Goal: Contribute content: Add original content to the website for others to see

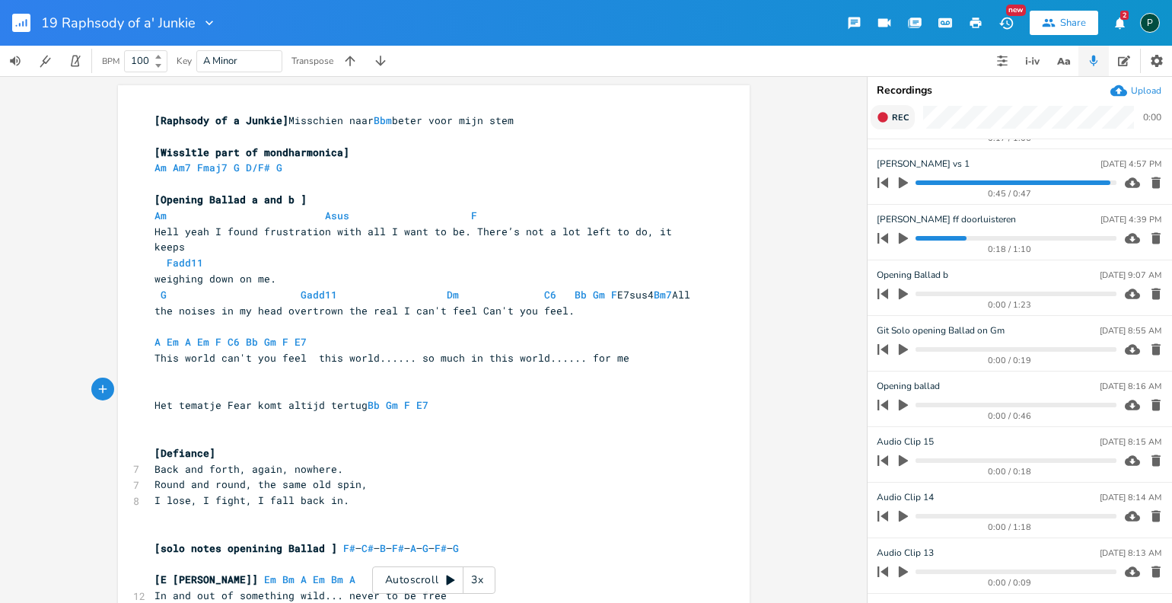
click at [902, 120] on button "Rec" at bounding box center [893, 117] width 44 height 24
click at [902, 120] on span "End" at bounding box center [901, 117] width 18 height 11
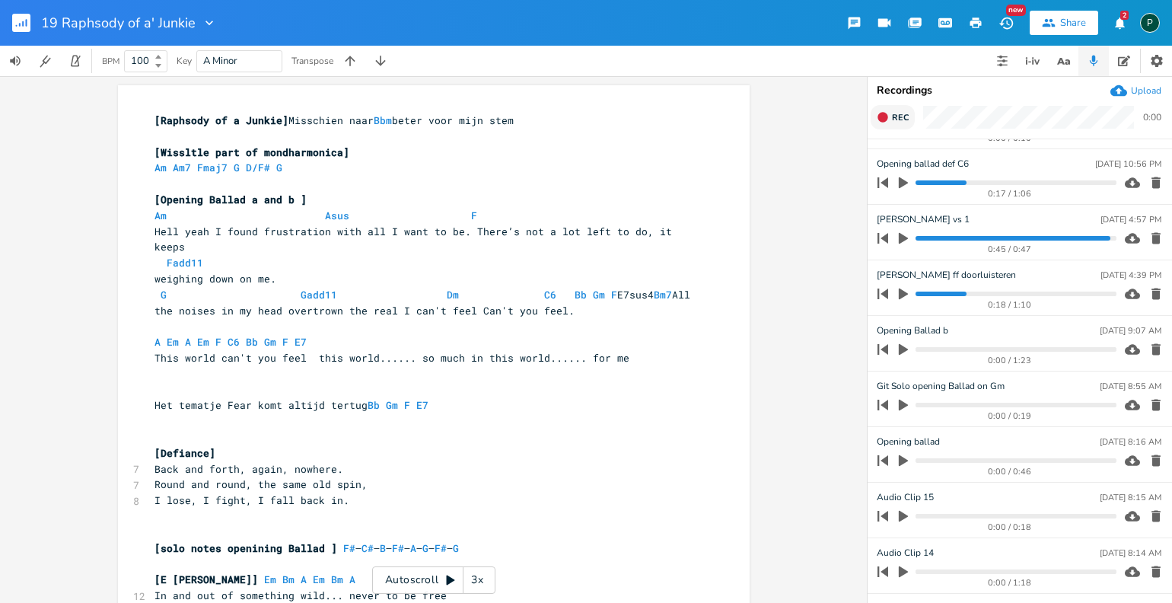
scroll to position [101, 0]
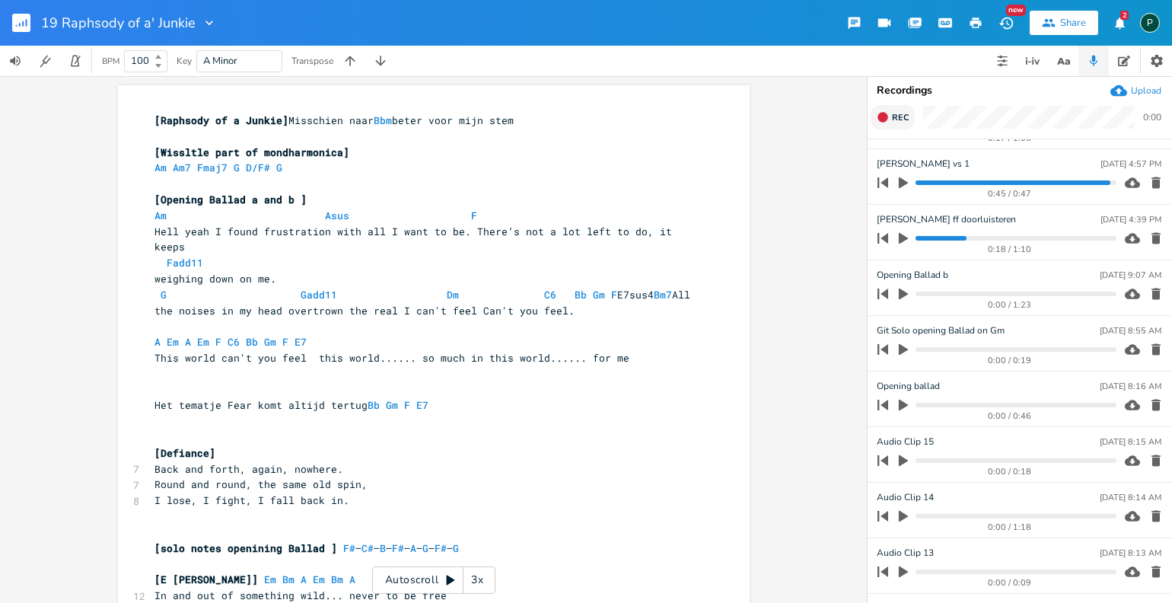
click at [900, 118] on span "Rec" at bounding box center [900, 117] width 17 height 11
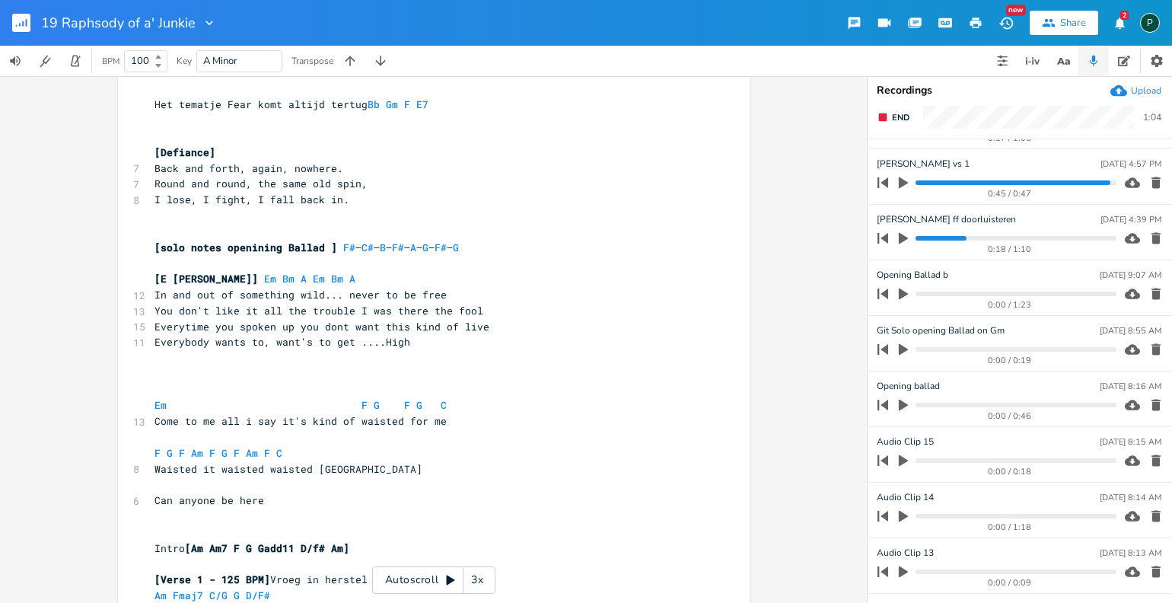
scroll to position [302, 0]
click at [900, 110] on button "End" at bounding box center [893, 117] width 45 height 24
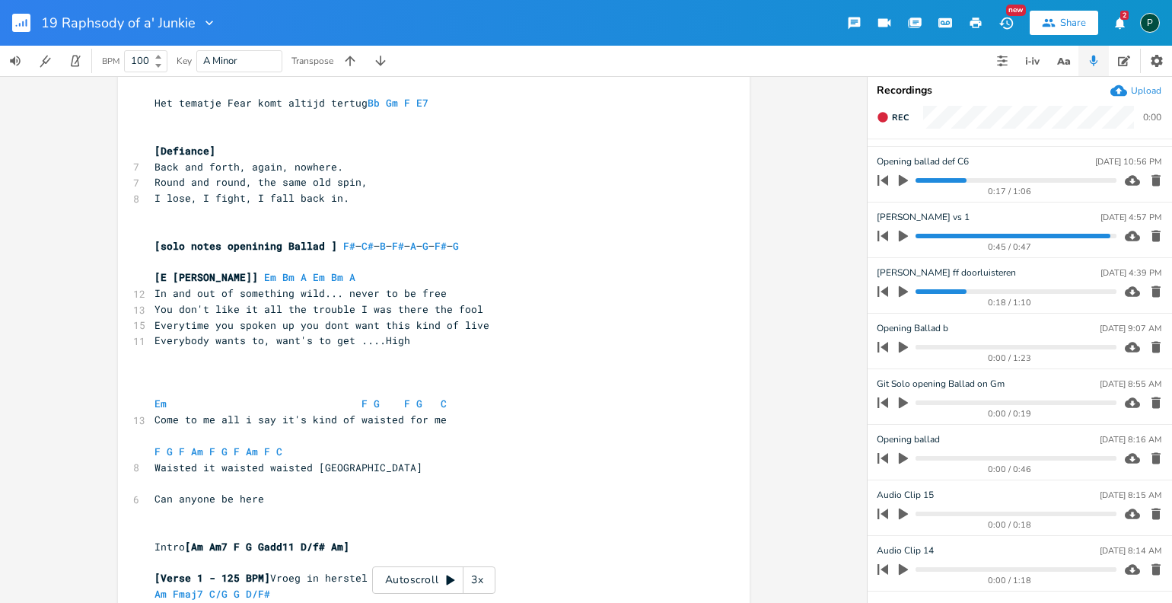
scroll to position [0, 0]
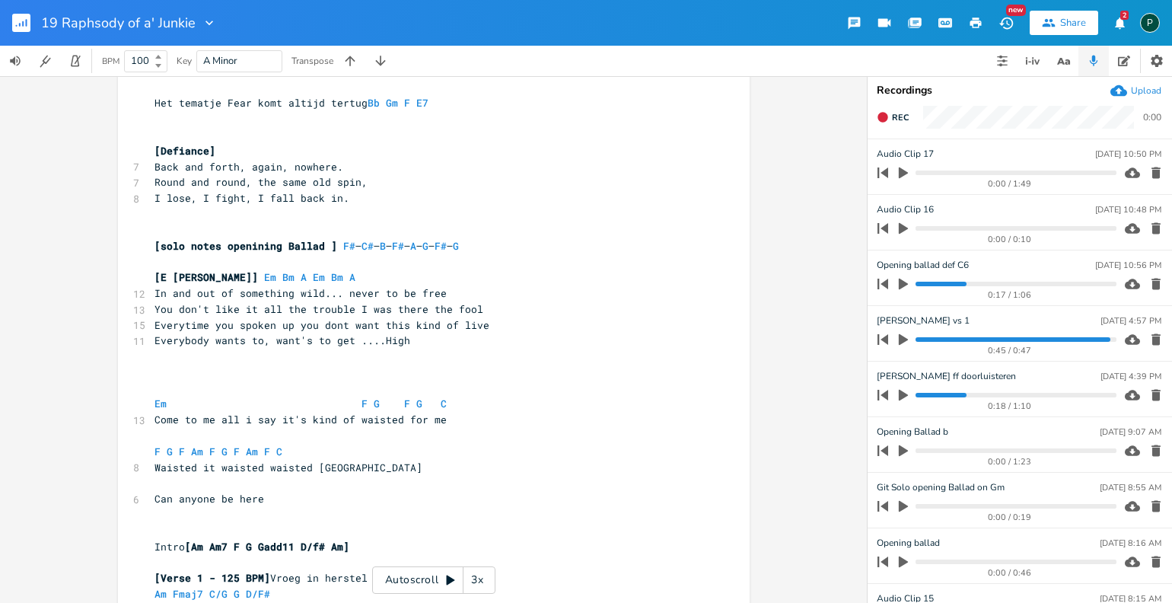
click at [1152, 229] on icon "button" at bounding box center [1156, 228] width 9 height 11
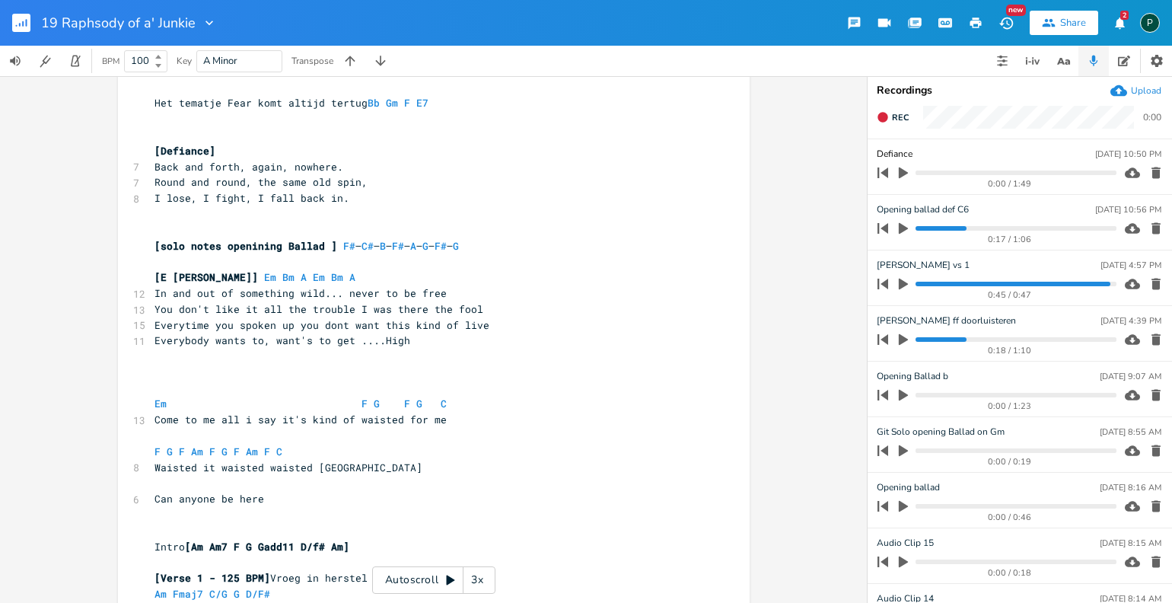
type input "Defiance"
click at [471, 349] on pre "​" at bounding box center [426, 357] width 550 height 16
click at [887, 116] on icon "button" at bounding box center [883, 117] width 10 height 10
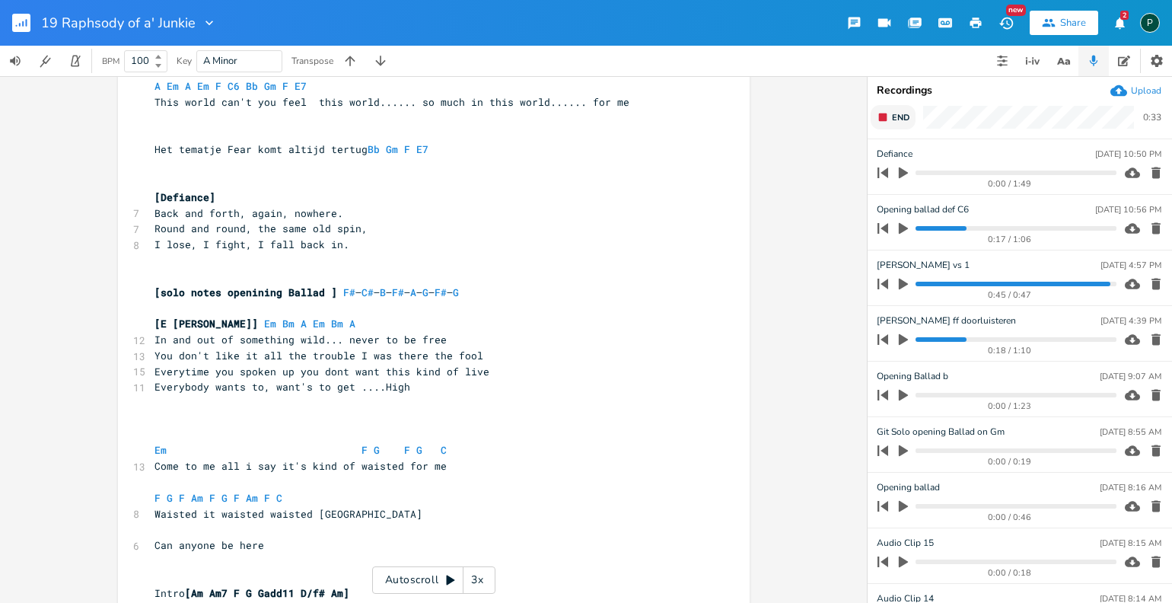
click at [886, 113] on rect "button" at bounding box center [883, 117] width 8 height 8
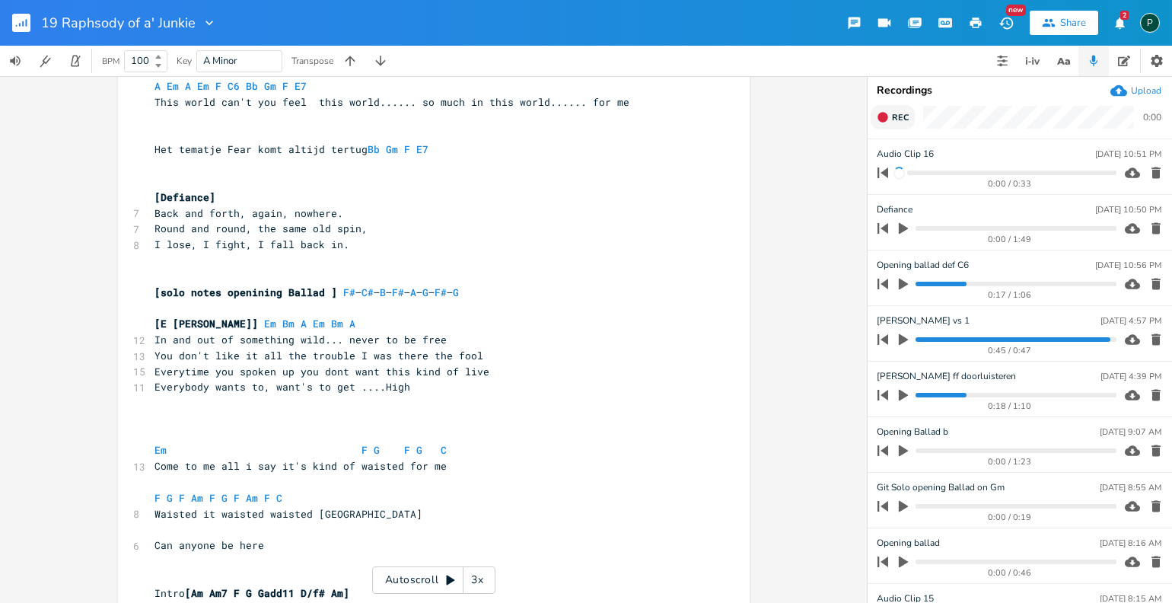
click at [886, 113] on icon "button" at bounding box center [883, 117] width 10 height 10
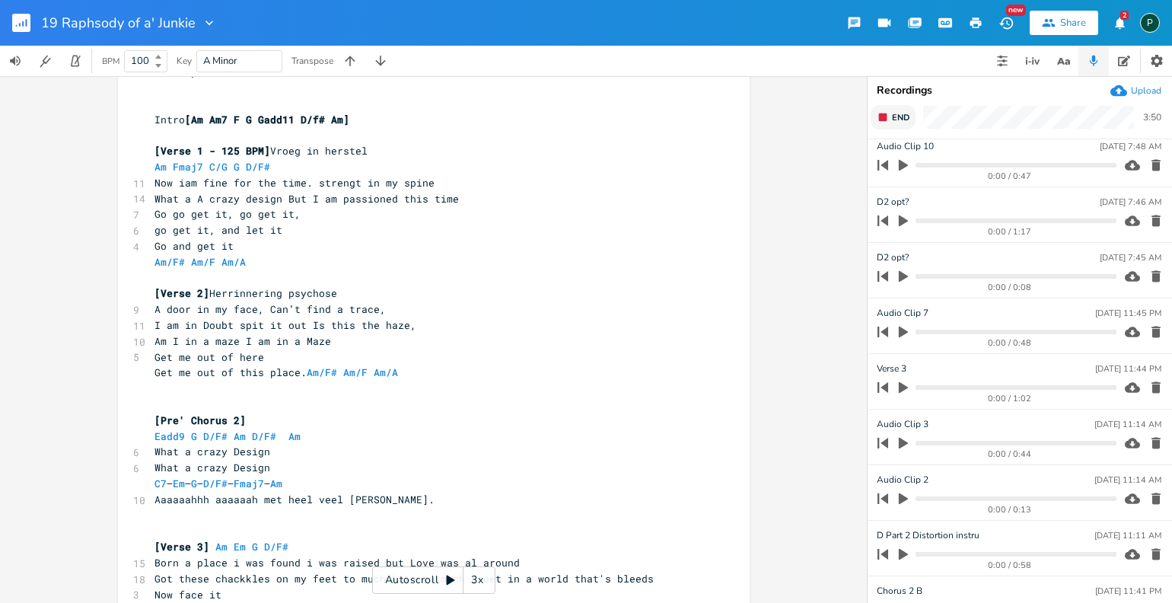
scroll to position [1346, 0]
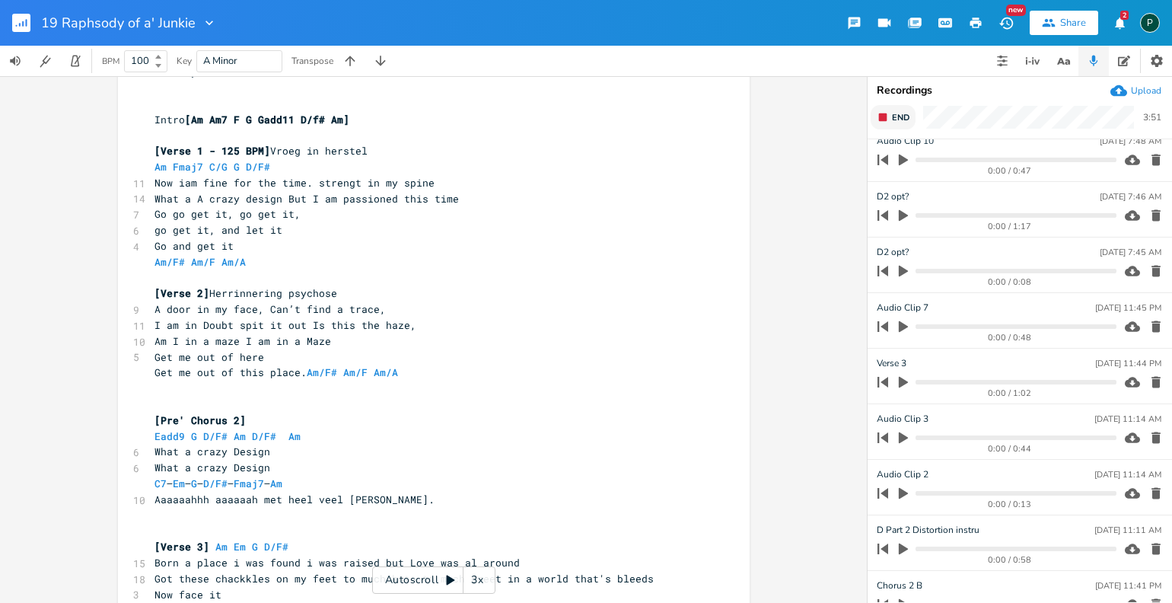
click at [905, 379] on icon "button" at bounding box center [903, 382] width 9 height 11
click at [905, 379] on icon "button" at bounding box center [903, 382] width 9 height 10
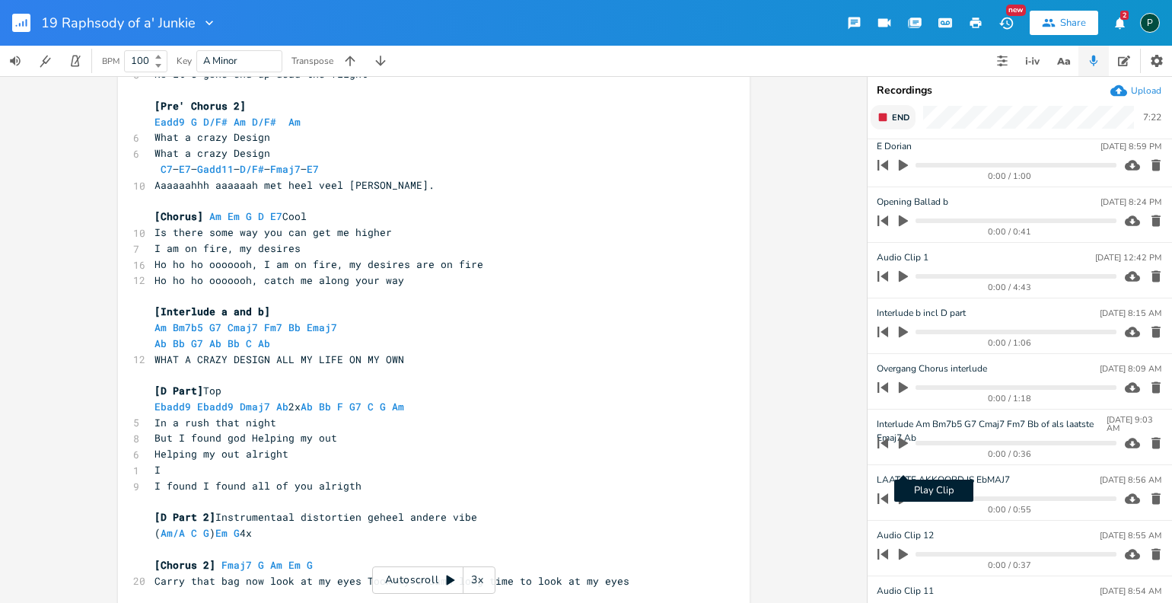
scroll to position [637, 0]
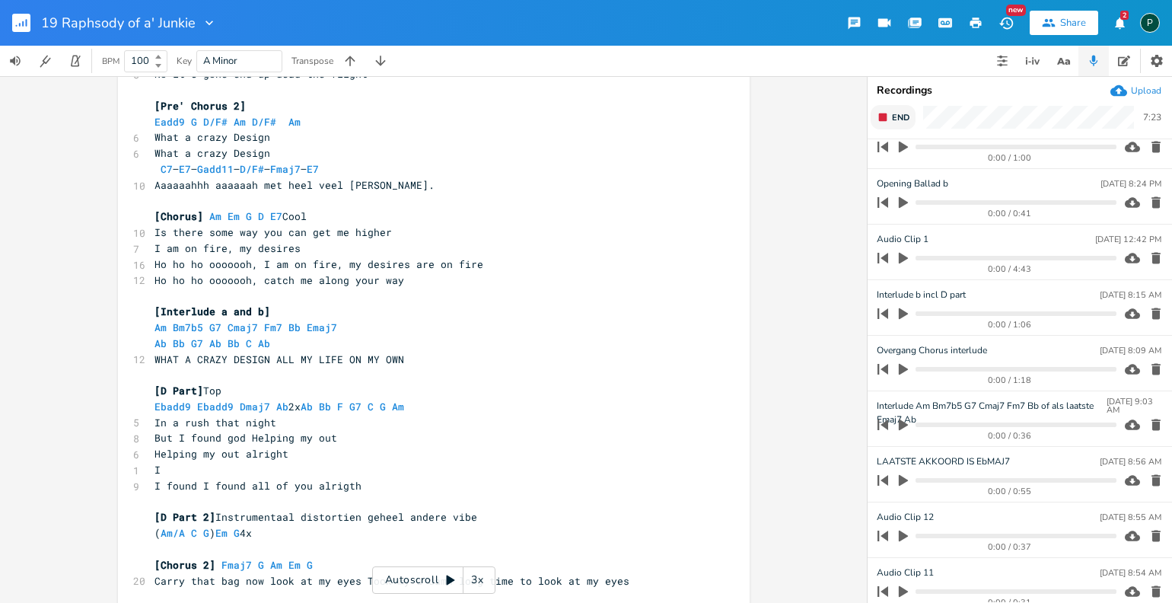
click at [900, 423] on icon "button" at bounding box center [903, 424] width 9 height 11
click at [904, 425] on icon "button" at bounding box center [903, 425] width 12 height 12
click at [896, 422] on button "button" at bounding box center [904, 425] width 20 height 24
click at [933, 422] on progress at bounding box center [1016, 424] width 200 height 5
click at [907, 424] on icon "button" at bounding box center [903, 424] width 9 height 10
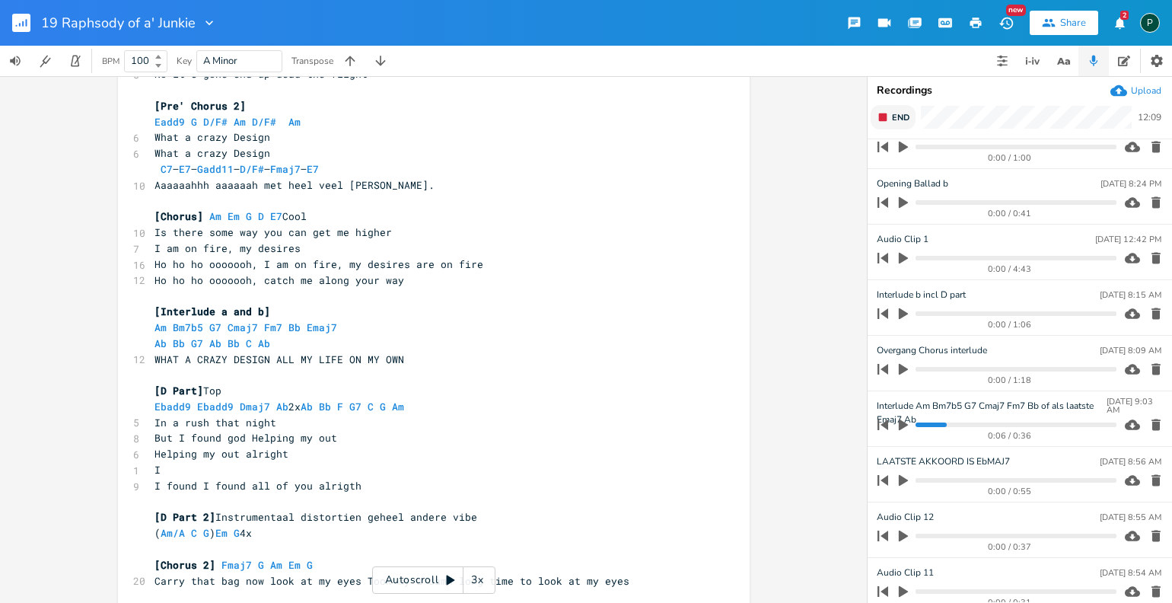
click at [915, 427] on div "0:06 / 0:36" at bounding box center [994, 425] width 244 height 24
click at [904, 425] on icon "button" at bounding box center [904, 425] width 14 height 14
click at [943, 440] on li "Interlude Am Bm7b5 G7 Cmaj7 Fm7 Bb of als laatste Emaj7 Ab [DATE] 9:03 AM 0:26 …" at bounding box center [1020, 419] width 304 height 56
click at [903, 425] on icon "button" at bounding box center [903, 425] width 12 height 12
click at [903, 425] on icon "button" at bounding box center [903, 424] width 9 height 11
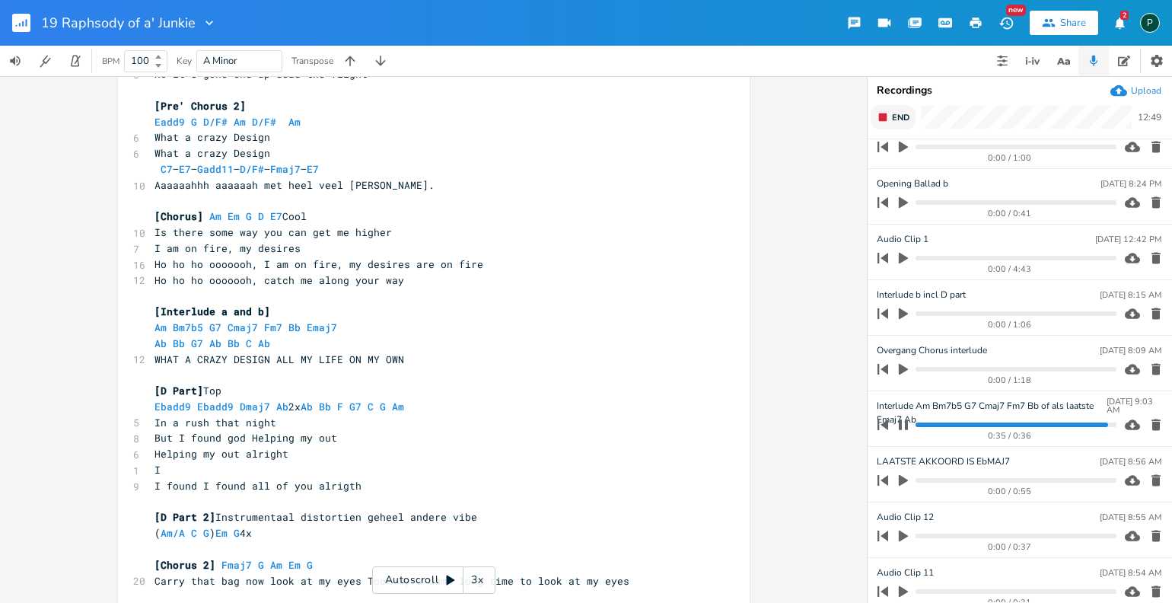
click at [903, 425] on icon "button" at bounding box center [903, 425] width 12 height 12
click at [1070, 423] on progress at bounding box center [1016, 424] width 200 height 5
click at [908, 425] on icon "button" at bounding box center [904, 425] width 14 height 14
click at [1056, 423] on progress at bounding box center [1016, 424] width 200 height 5
click at [1040, 422] on progress at bounding box center [1016, 424] width 200 height 5
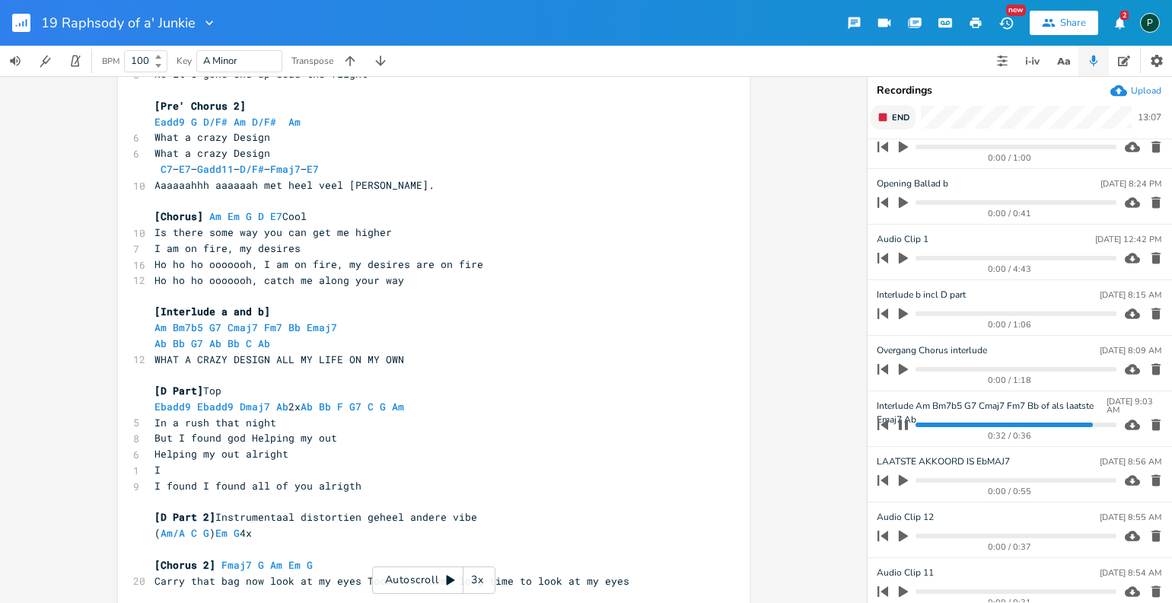
click at [910, 422] on button "button" at bounding box center [904, 425] width 20 height 24
click at [1063, 422] on progress at bounding box center [1016, 424] width 200 height 5
click at [1046, 422] on progress at bounding box center [1016, 424] width 200 height 5
click at [1025, 423] on progress at bounding box center [1016, 424] width 200 height 5
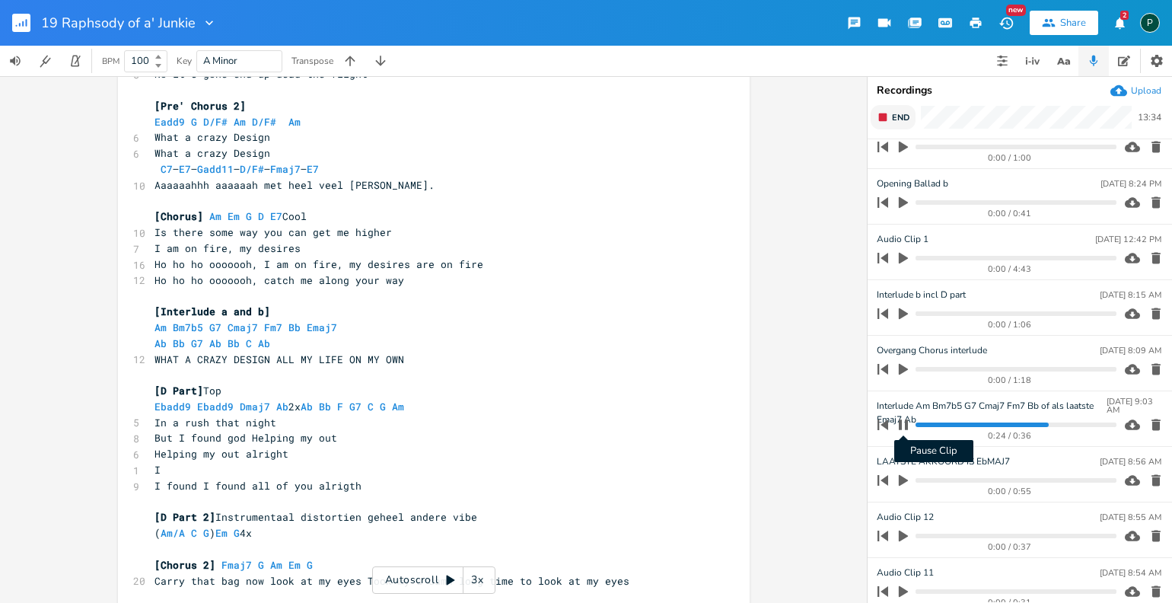
click at [905, 423] on icon "button" at bounding box center [903, 424] width 9 height 10
click at [905, 423] on icon "button" at bounding box center [903, 424] width 9 height 11
click at [1021, 422] on progress at bounding box center [1016, 424] width 200 height 5
click at [1010, 422] on progress at bounding box center [1016, 424] width 200 height 5
click at [903, 421] on icon "button" at bounding box center [903, 425] width 12 height 12
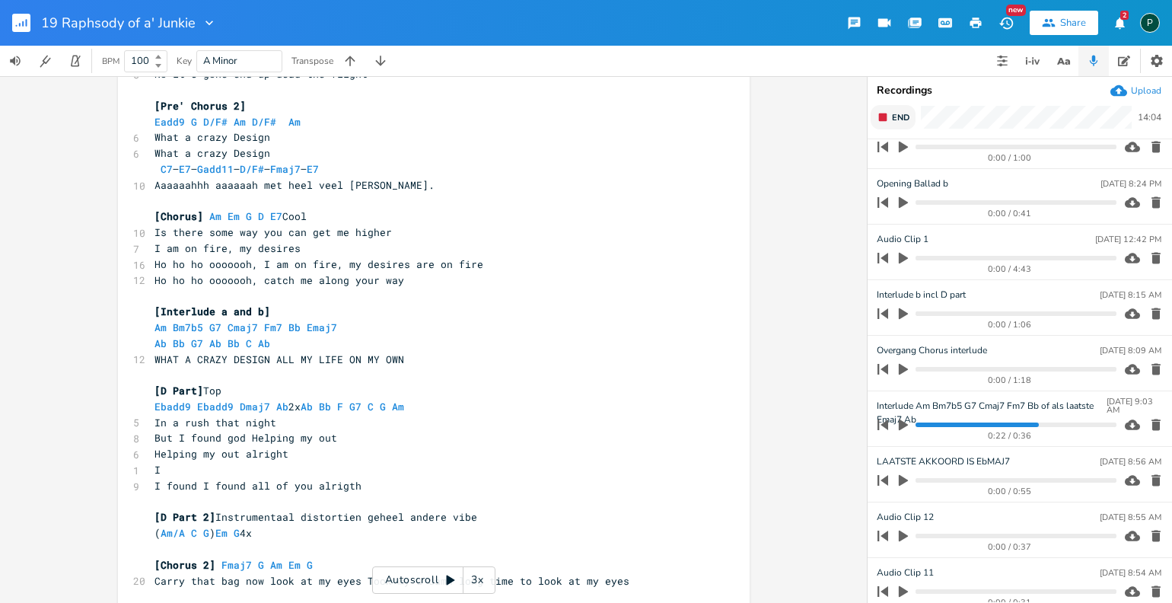
click at [903, 421] on icon "button" at bounding box center [903, 424] width 9 height 11
click at [903, 421] on icon "button" at bounding box center [903, 425] width 12 height 12
click at [192, 354] on icon "Next" at bounding box center [195, 354] width 8 height 8
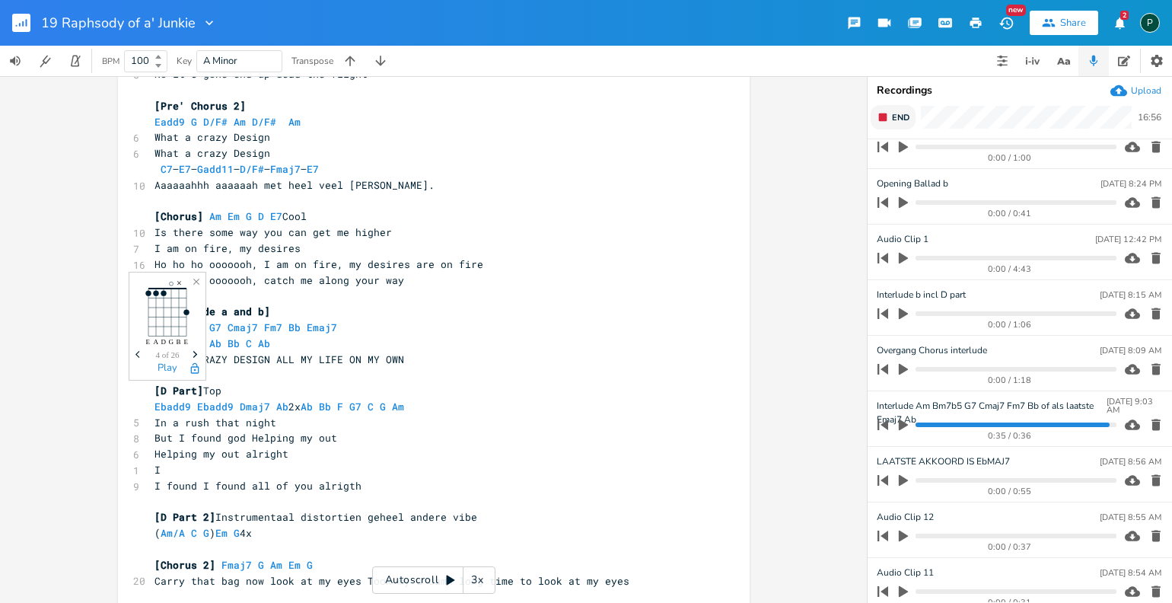
click at [192, 354] on icon "Next" at bounding box center [195, 354] width 8 height 8
click at [197, 343] on span "Next" at bounding box center [195, 355] width 21 height 27
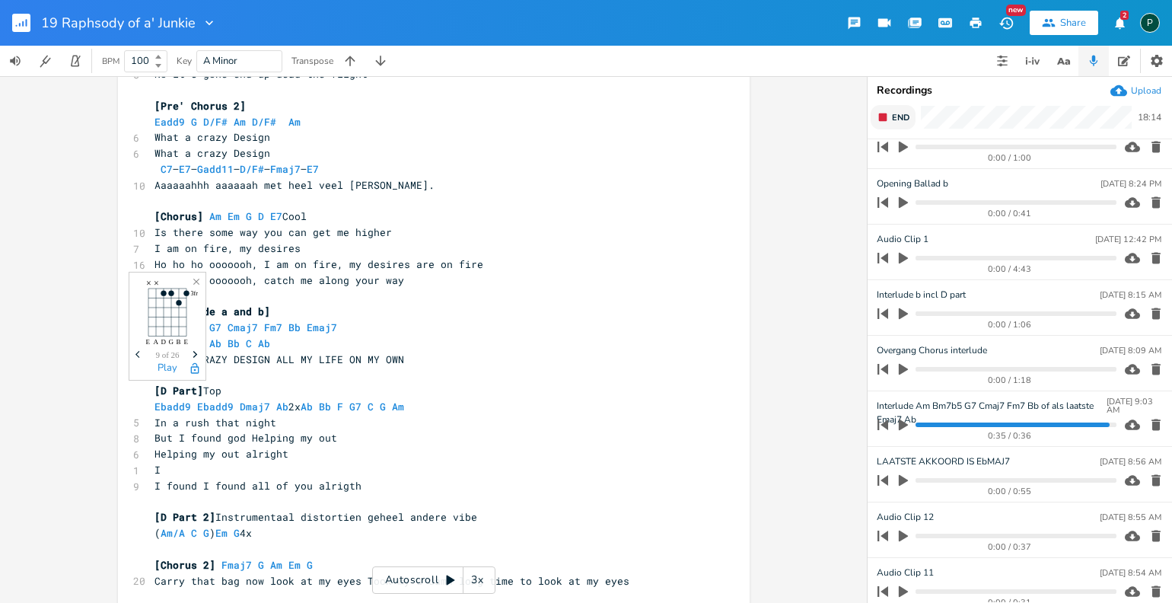
click at [197, 343] on span "Next" at bounding box center [195, 355] width 21 height 27
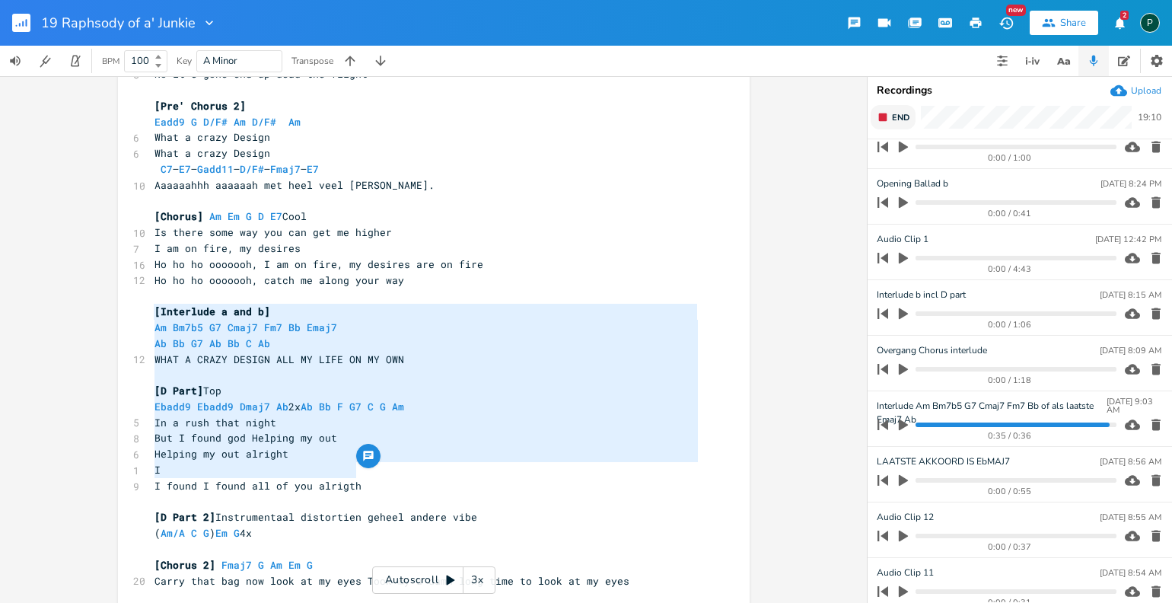
type textarea "[Interlude a and b] Am Bm7b5 G7 Cmaj7 Fm7 Bb Emaj7 Ab Bb G7 Ab Bb C Ab WHAT A C…"
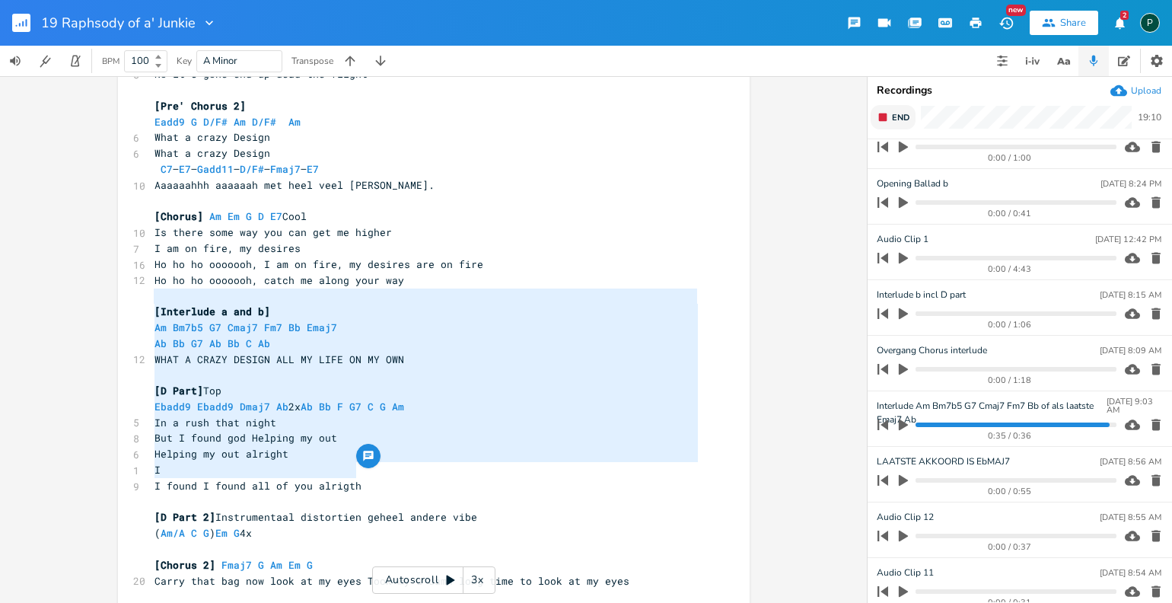
drag, startPoint x: 353, startPoint y: 469, endPoint x: 145, endPoint y: 301, distance: 267.3
click at [145, 301] on div "[Interlude a and b] Am Bm7b5 G7 Cmaj7 Fm7 Bb Emaj7 Ab Bb G7 Ab Bb C Ab WHAT A C…" at bounding box center [434, 308] width 632 height 3009
